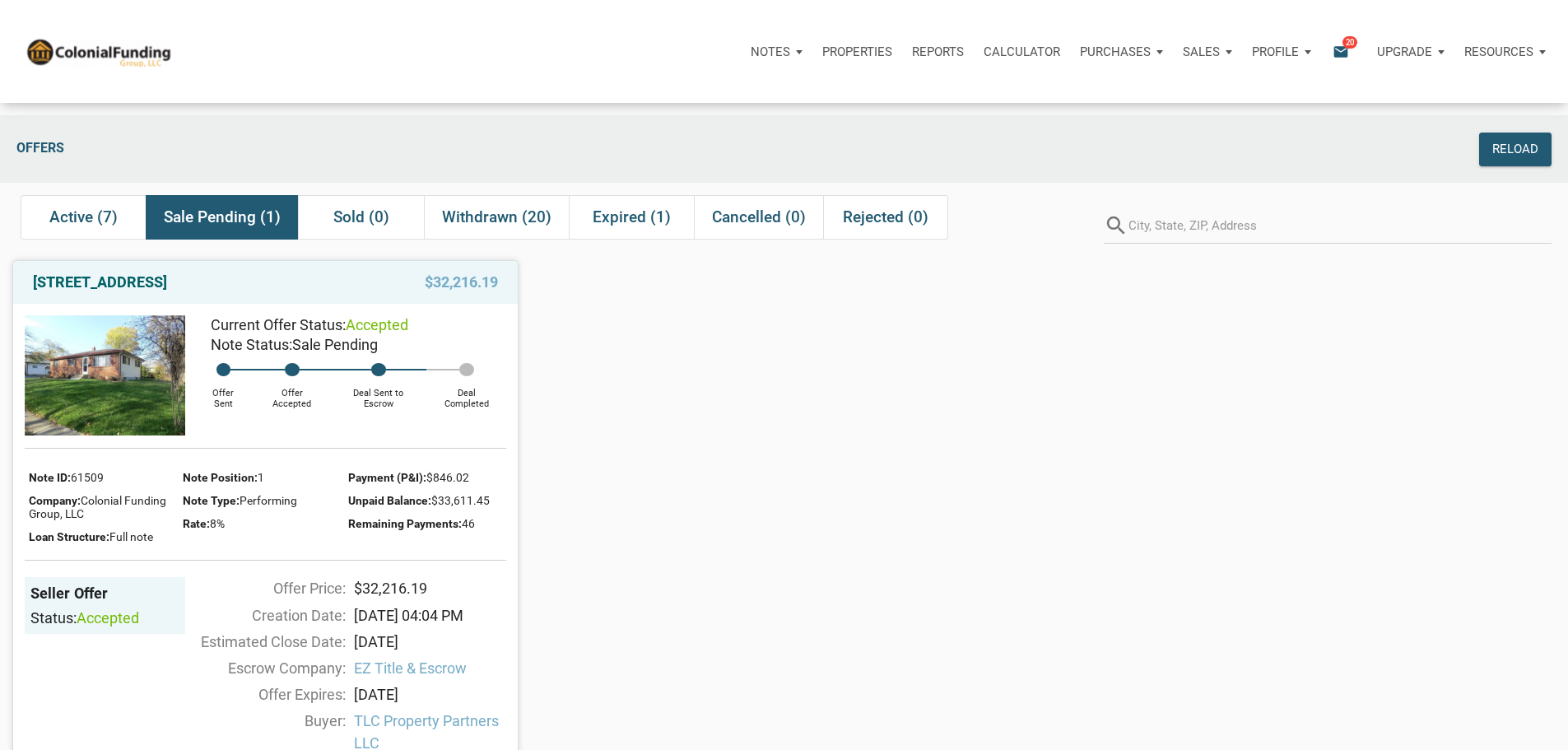
click at [751, 56] on p "Notes" at bounding box center [771, 51] width 39 height 15
click at [652, 106] on link "Dashboard" at bounding box center [731, 96] width 157 height 33
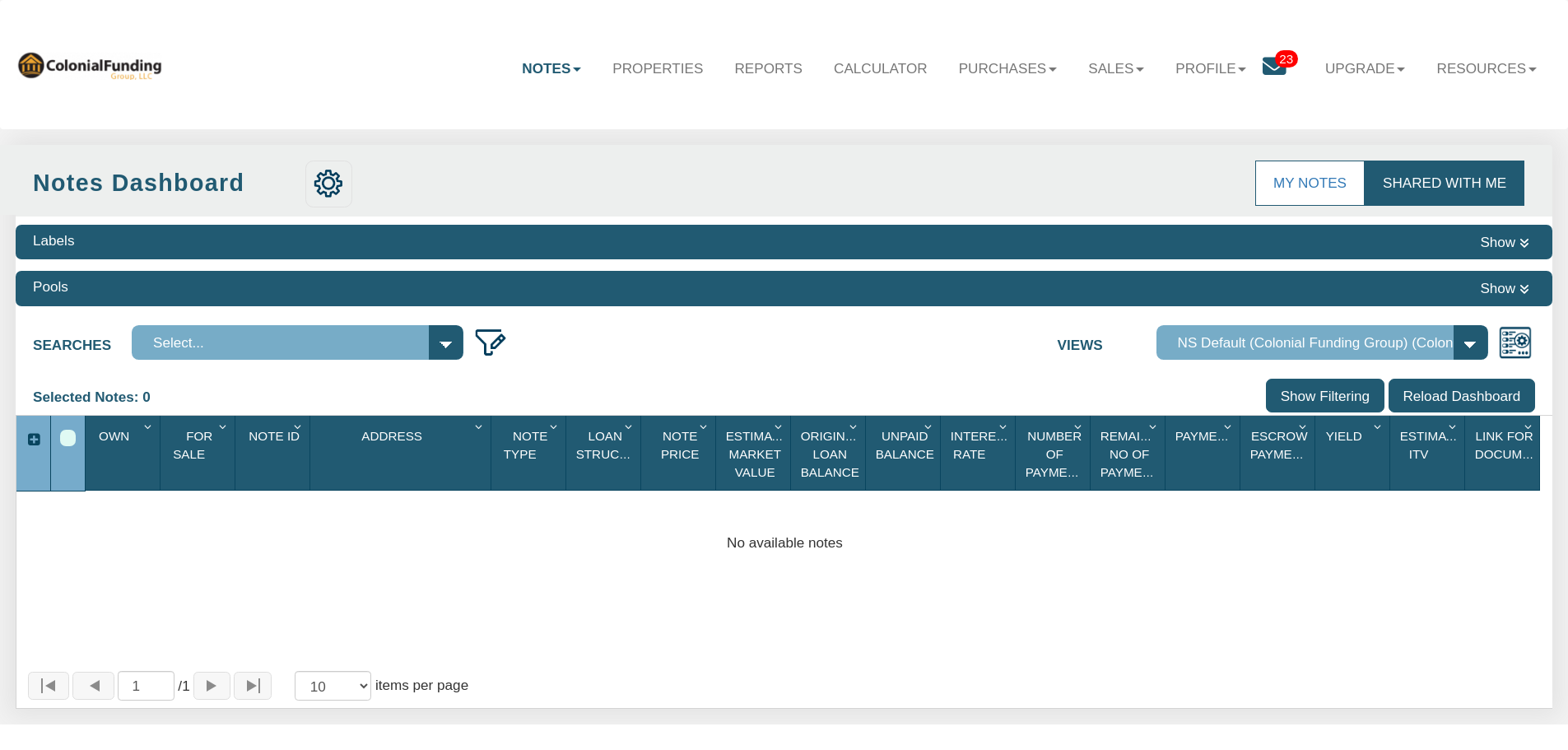
click at [1275, 56] on span "23" at bounding box center [1287, 59] width 24 height 18
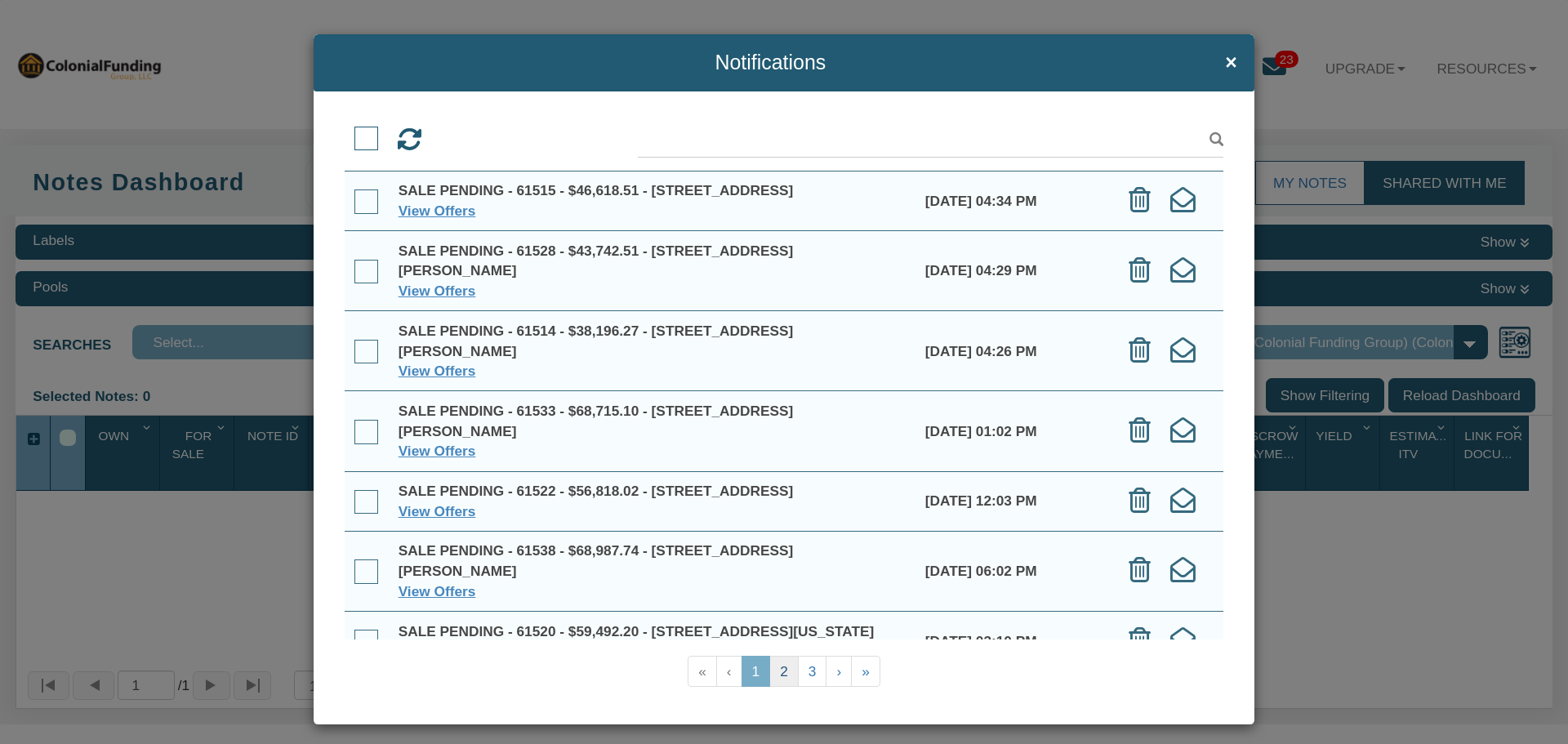
click at [775, 673] on link "2" at bounding box center [784, 671] width 29 height 32
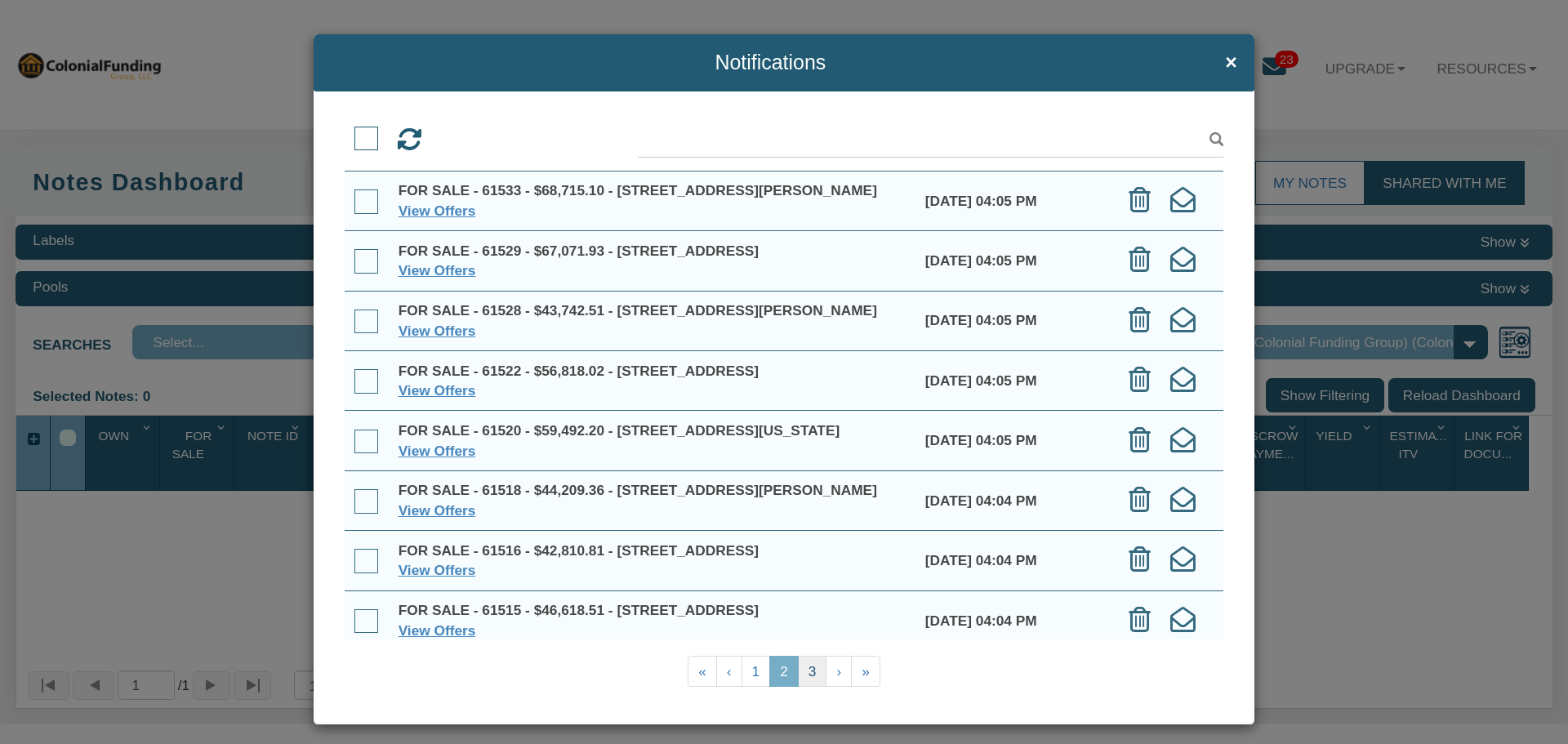
click at [803, 671] on link "3" at bounding box center [812, 671] width 29 height 32
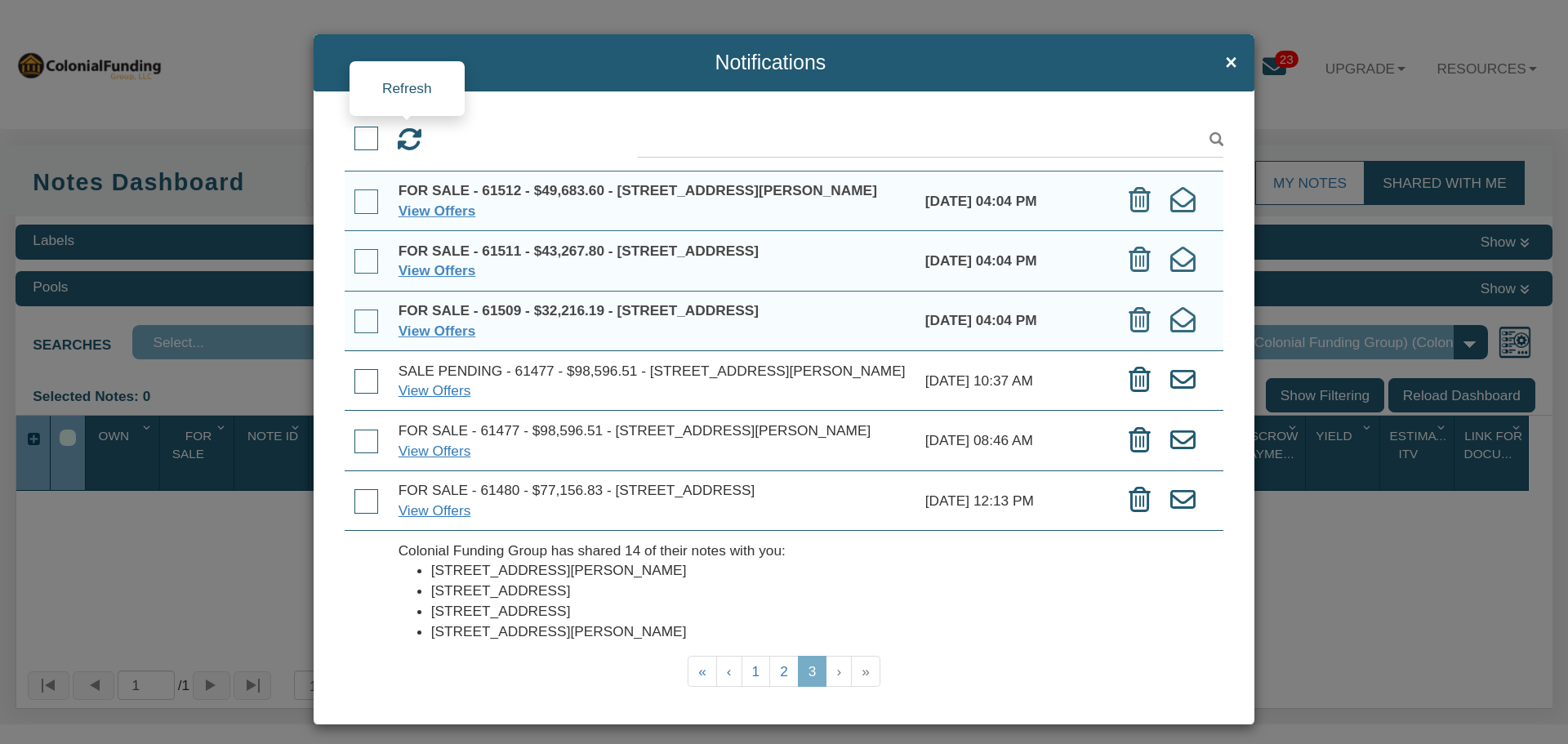
click at [407, 136] on icon at bounding box center [410, 140] width 25 height 25
click at [752, 668] on link "1" at bounding box center [756, 671] width 29 height 32
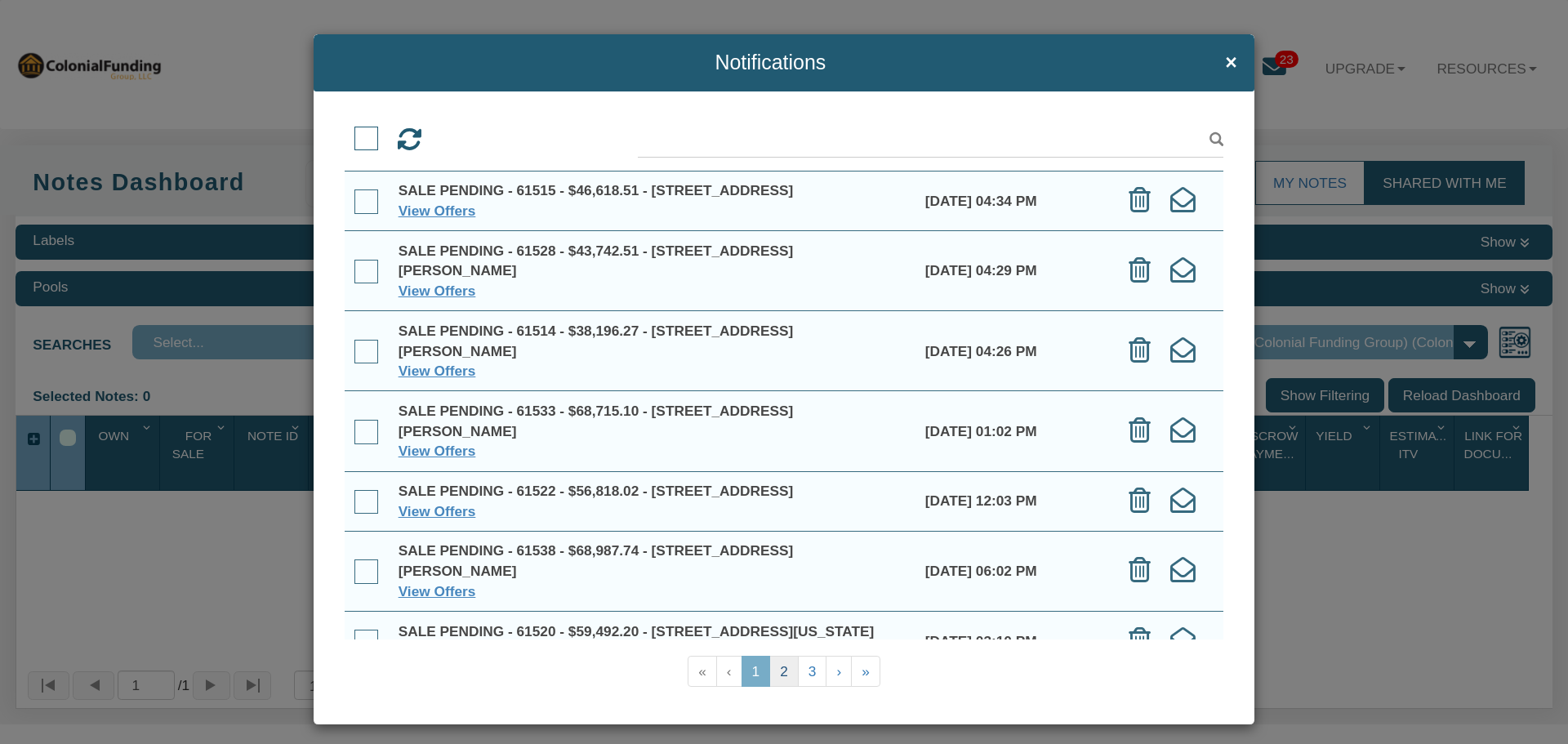
click at [776, 670] on link "2" at bounding box center [784, 671] width 29 height 32
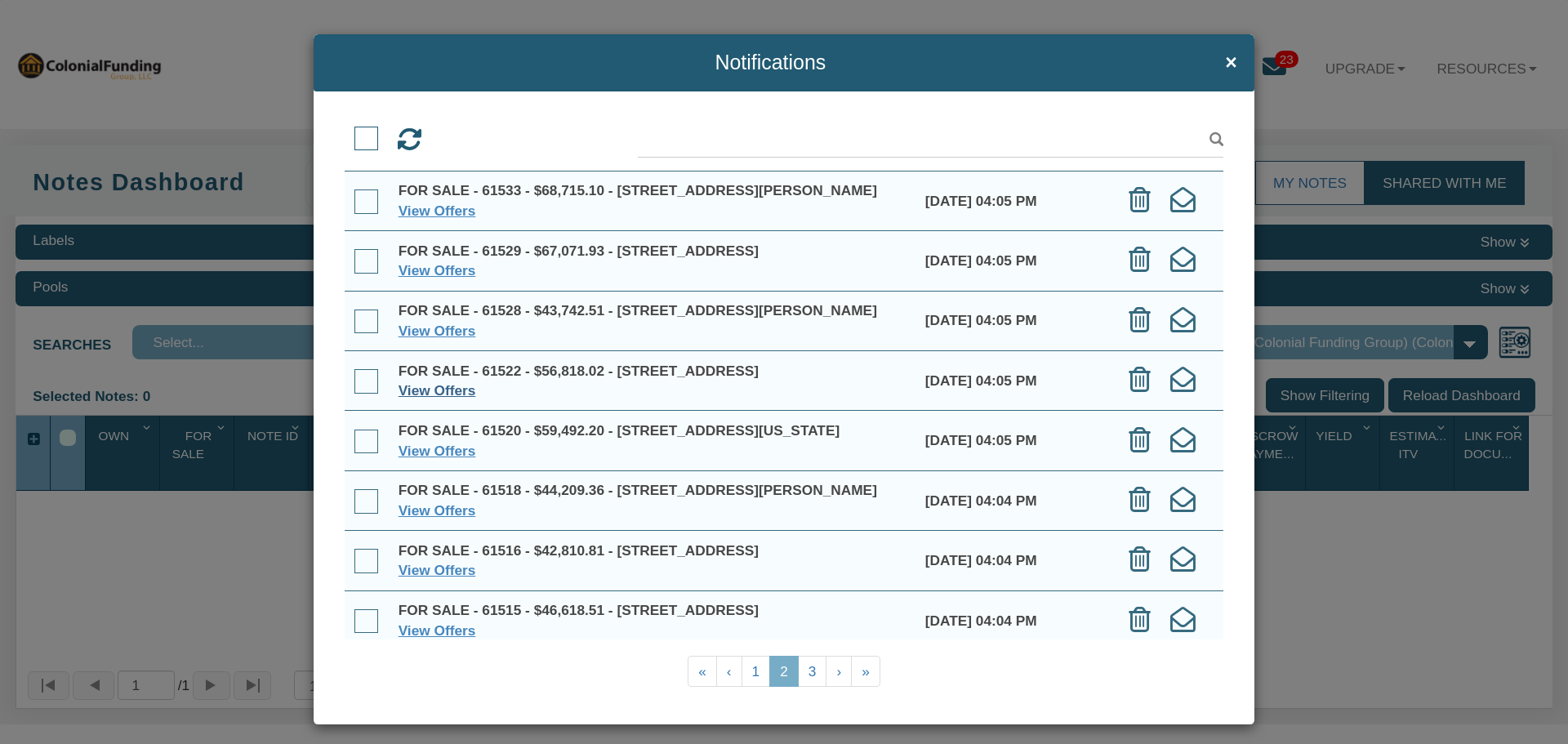
click at [426, 398] on link "View Offers" at bounding box center [437, 389] width 78 height 17
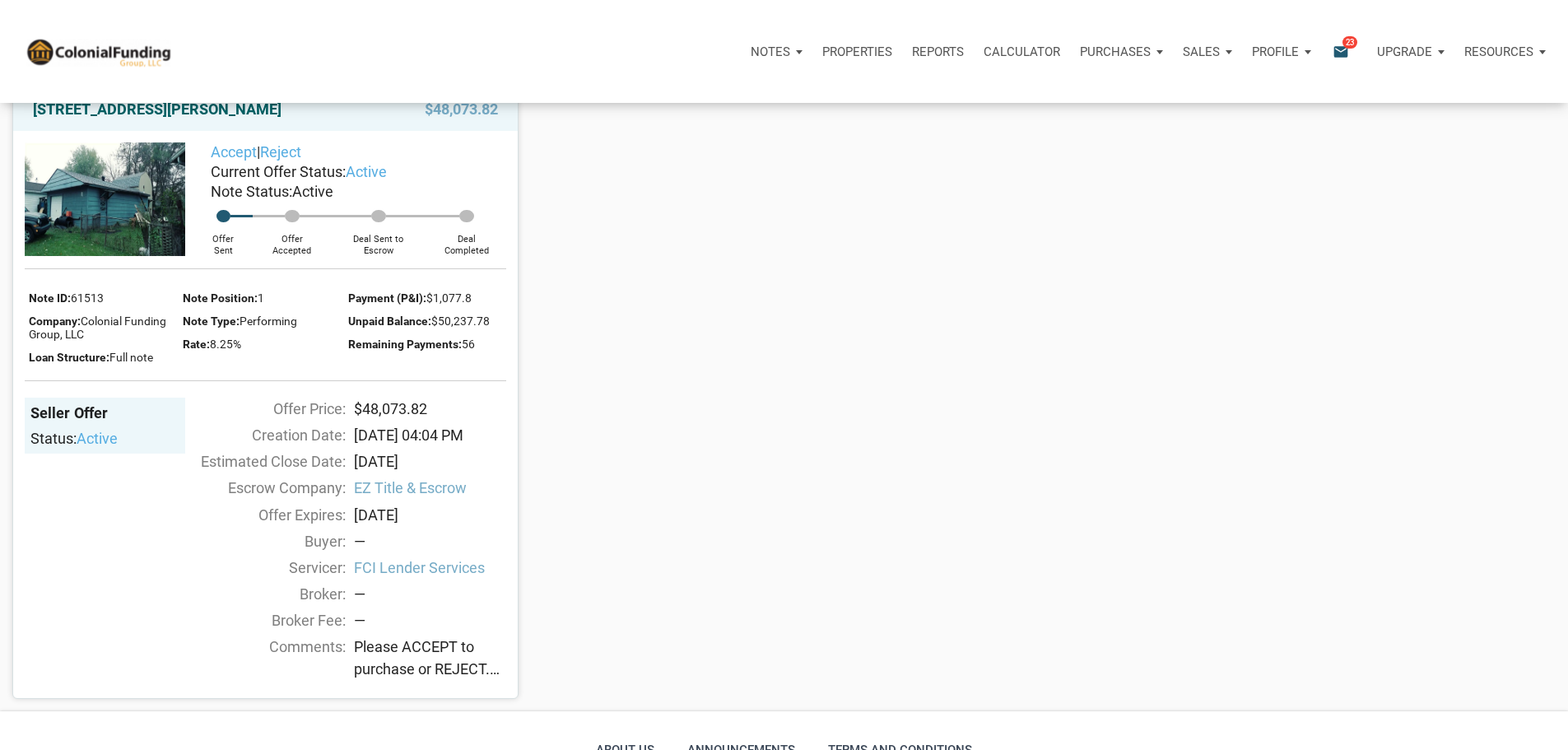
scroll to position [823, 0]
